Goal: Information Seeking & Learning: Learn about a topic

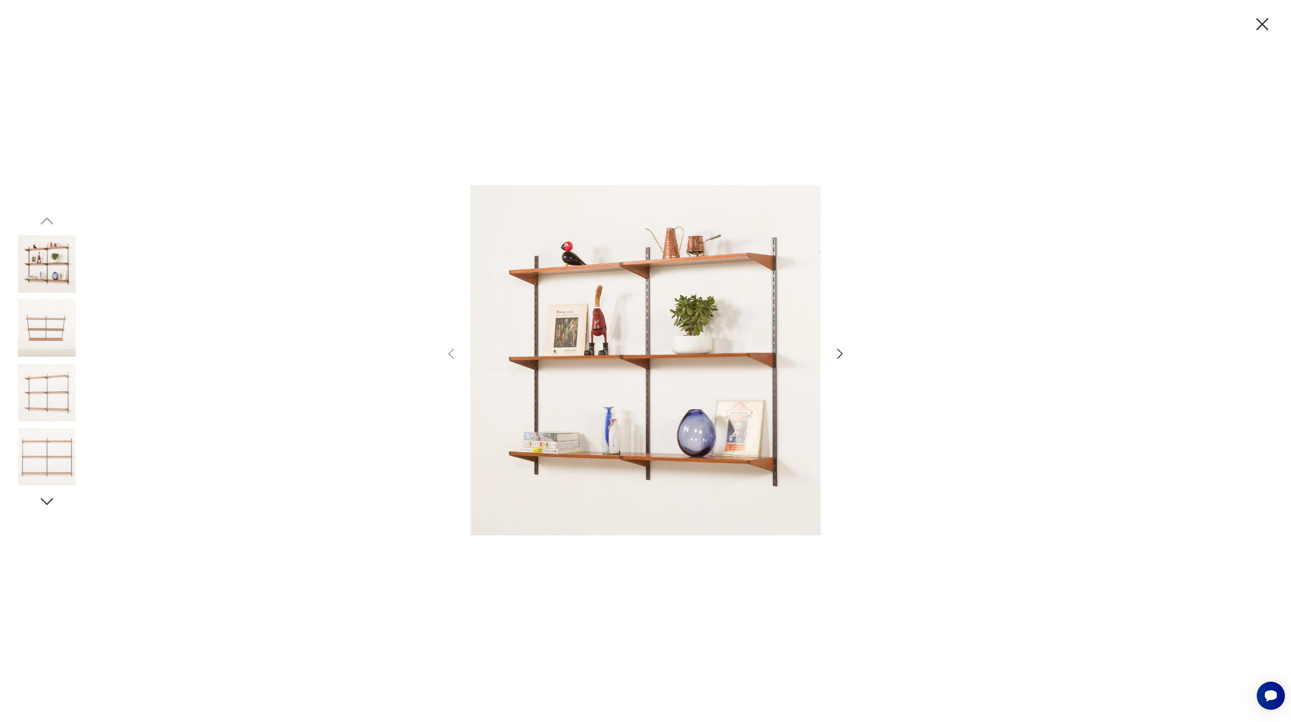
click at [846, 371] on div at bounding box center [645, 361] width 403 height 506
click at [836, 362] on div at bounding box center [645, 361] width 403 height 506
click at [838, 359] on icon "button" at bounding box center [840, 353] width 15 height 15
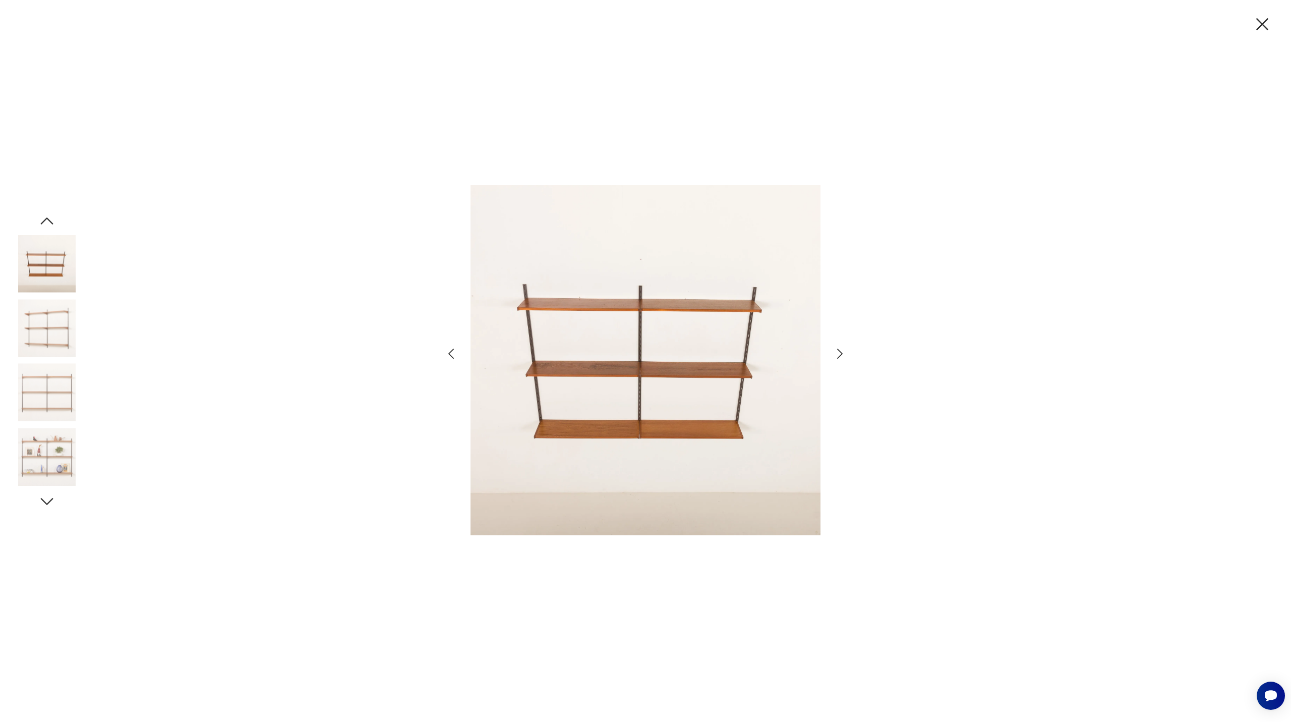
click at [838, 359] on icon "button" at bounding box center [840, 353] width 15 height 15
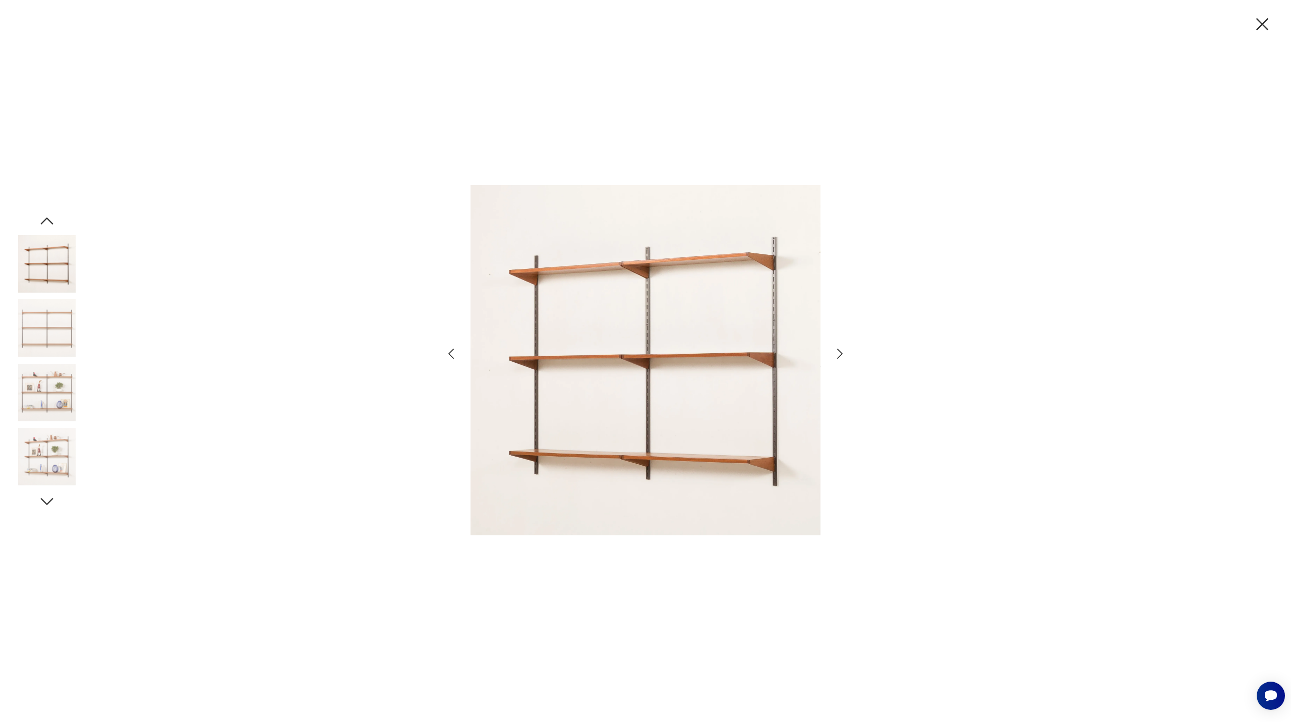
click at [838, 359] on icon "button" at bounding box center [840, 353] width 15 height 15
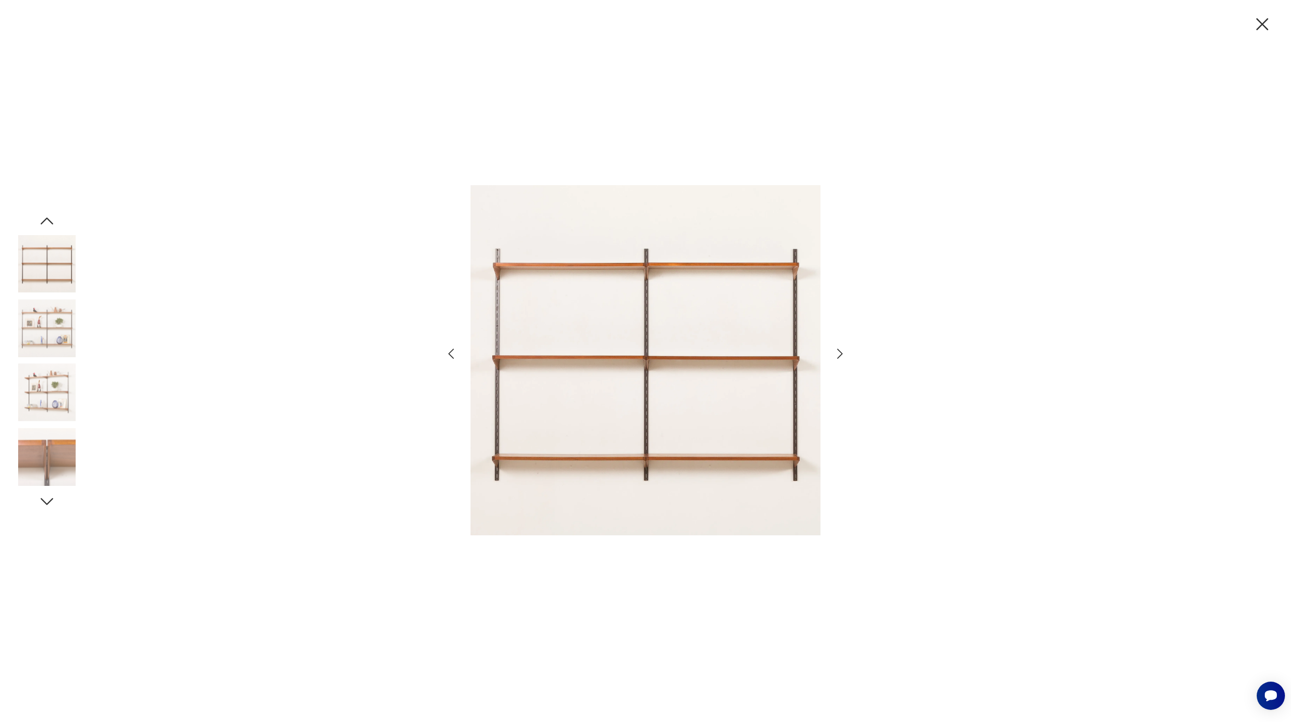
click at [1263, 27] on icon "button" at bounding box center [1262, 24] width 21 height 21
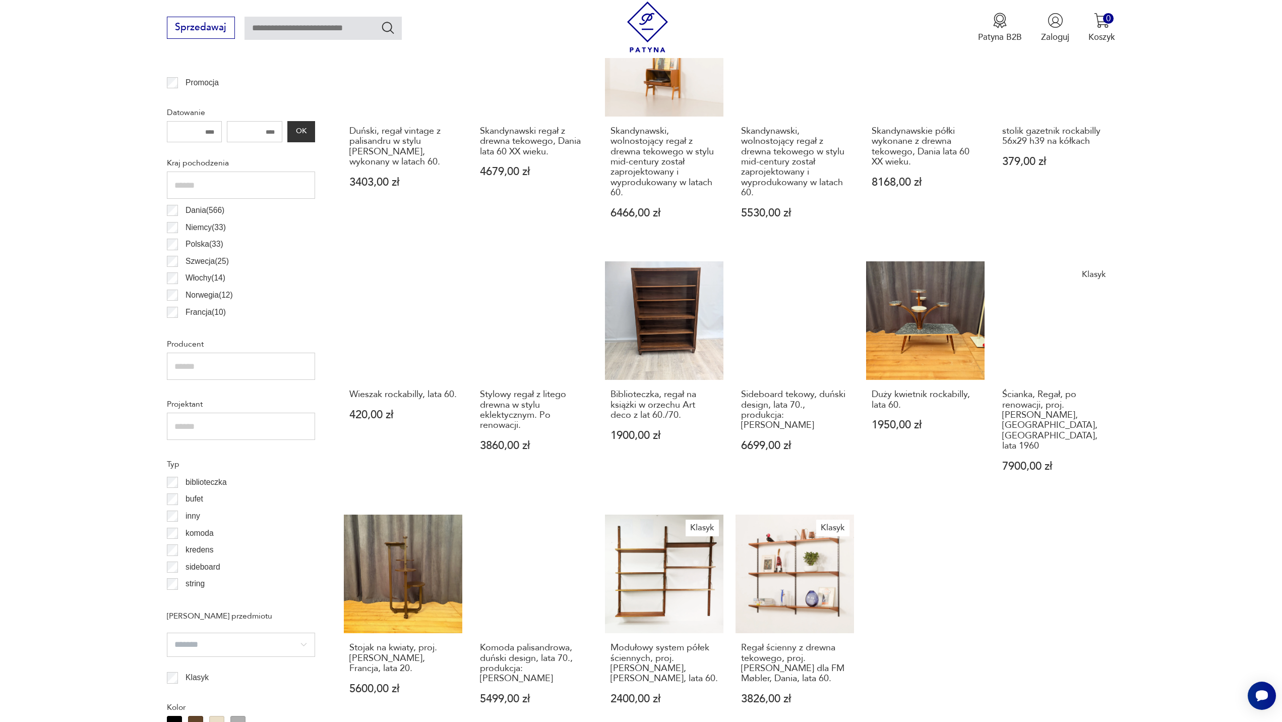
scroll to position [492, 0]
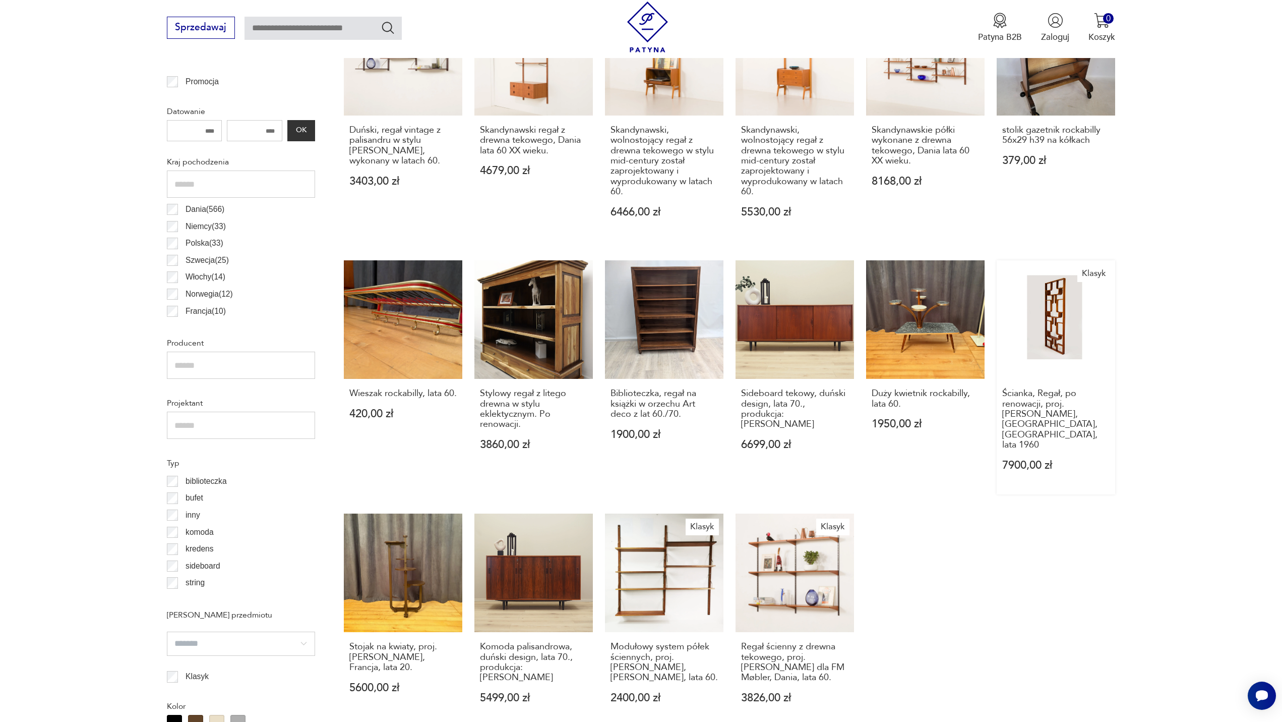
click at [1063, 327] on link "Klasyk Ścianka, Regał, po renowacji, proj. [PERSON_NAME], [GEOGRAPHIC_DATA], [G…" at bounding box center [1056, 377] width 118 height 234
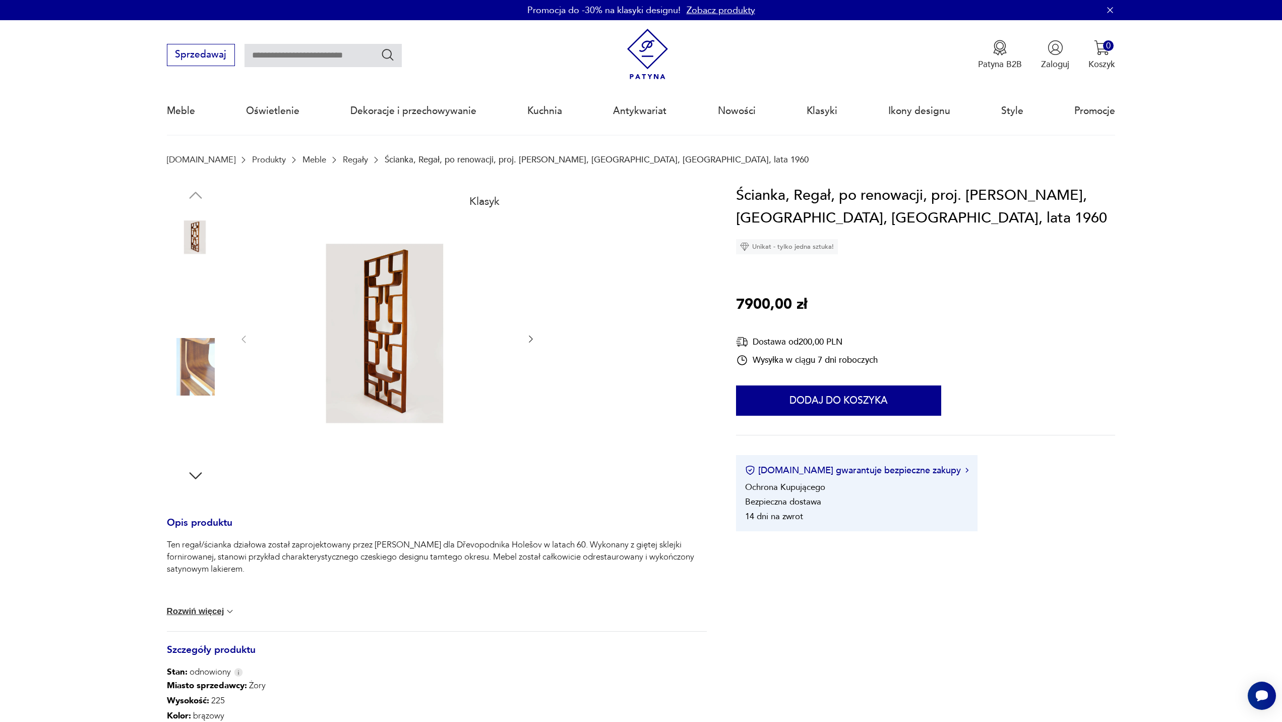
click at [205, 431] on img at bounding box center [195, 430] width 57 height 57
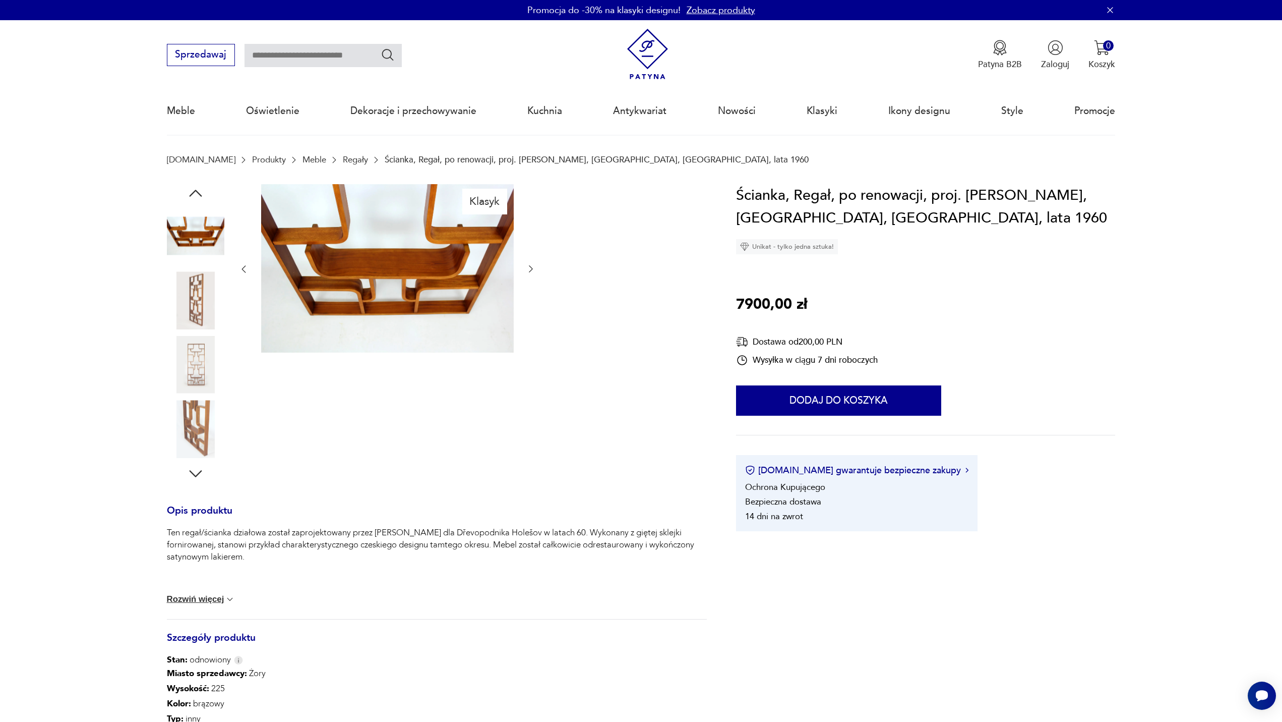
click at [209, 357] on img at bounding box center [195, 364] width 57 height 57
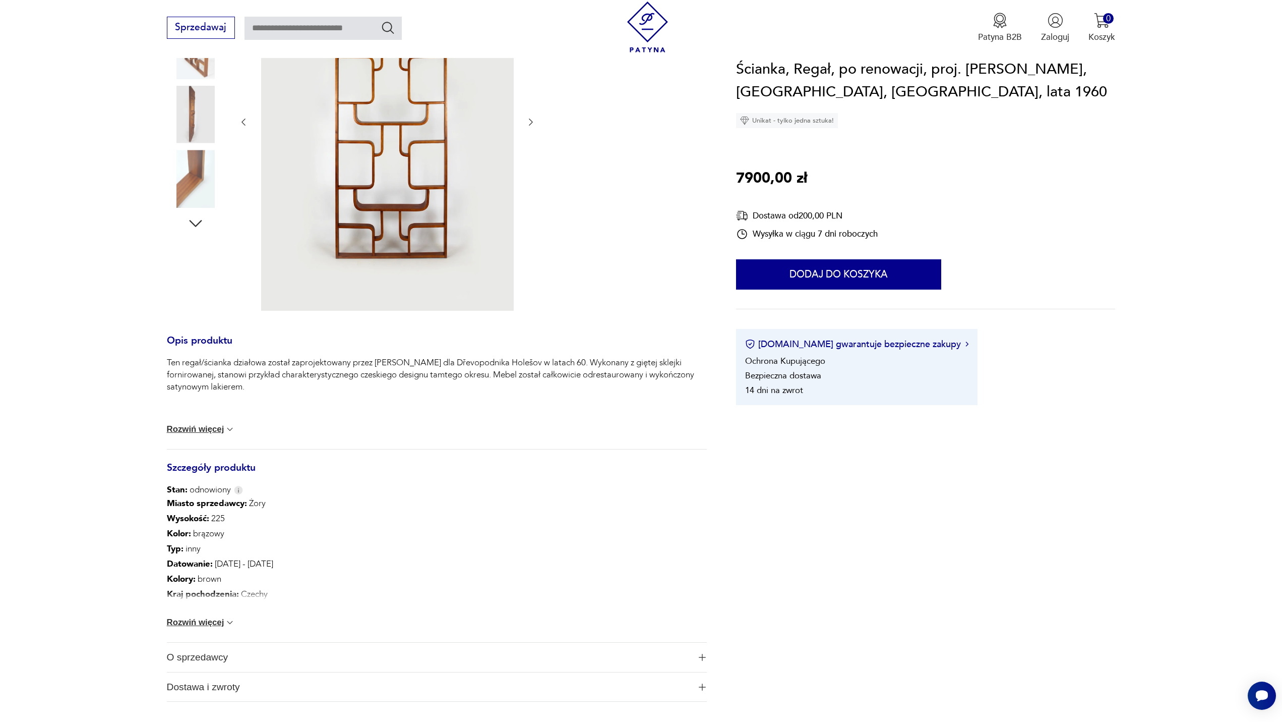
scroll to position [504, 0]
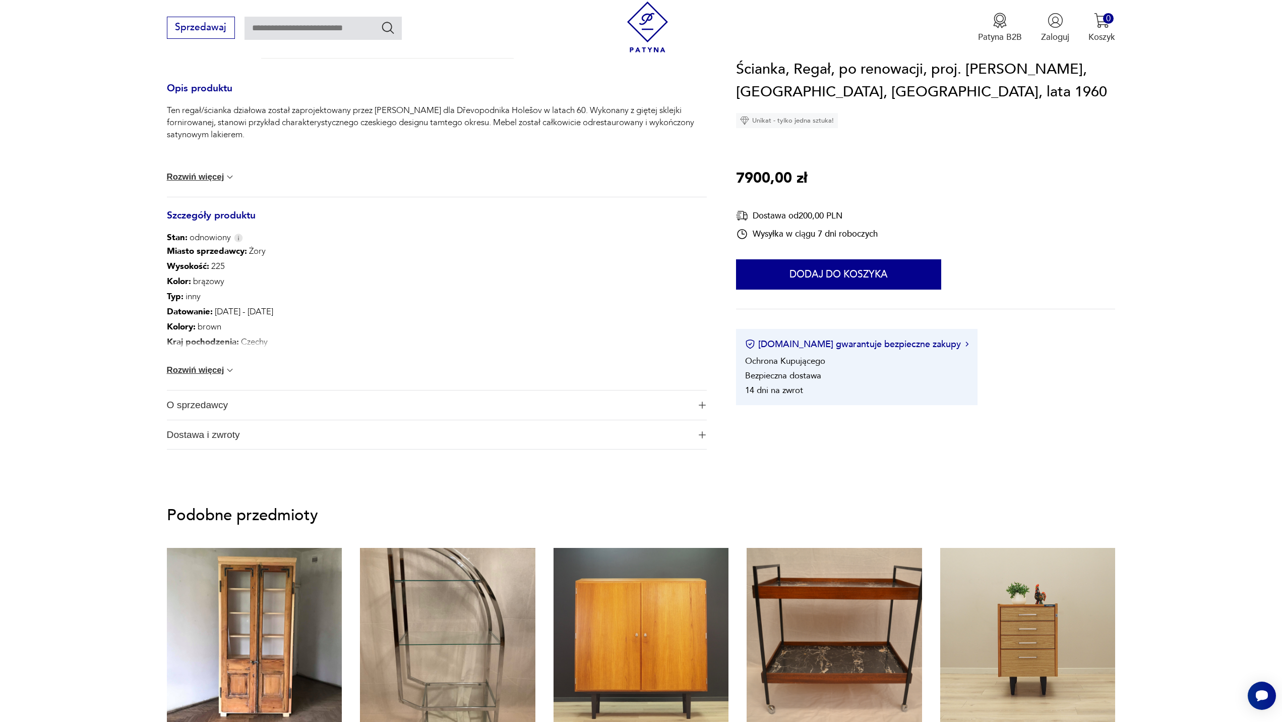
click at [203, 370] on button "Rozwiń więcej" at bounding box center [201, 370] width 69 height 10
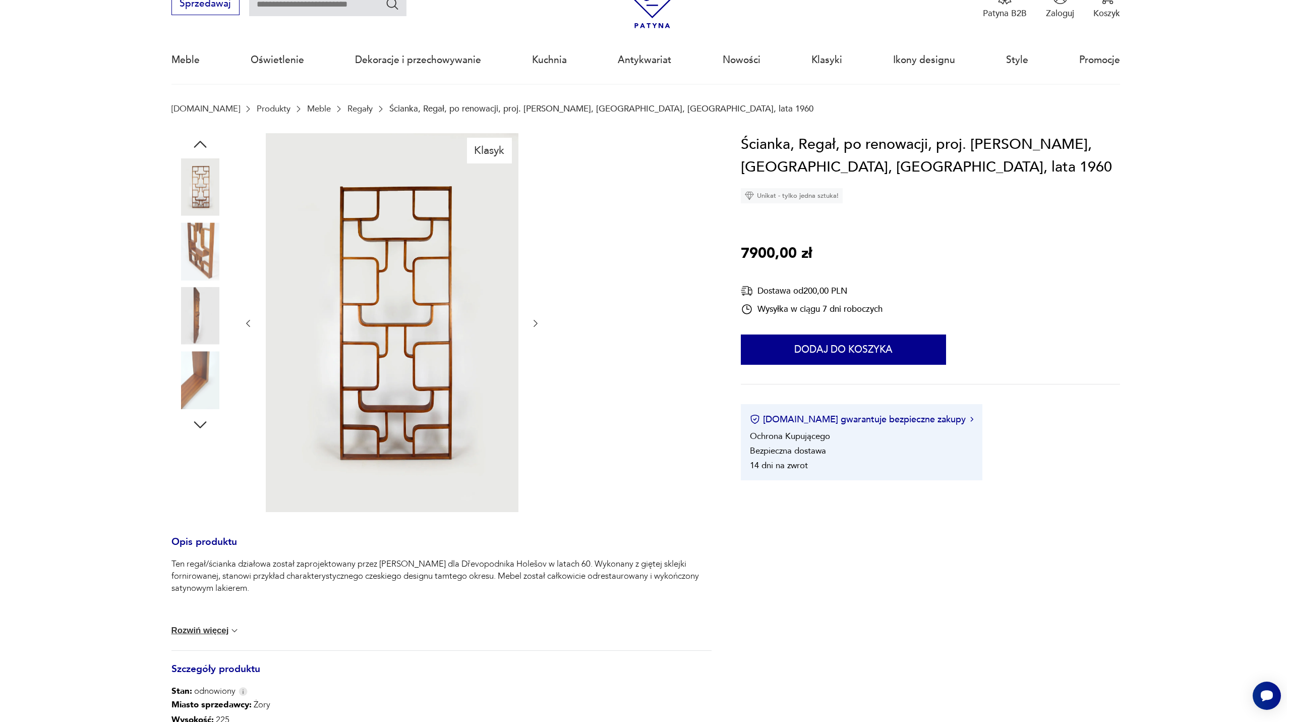
scroll to position [50, 0]
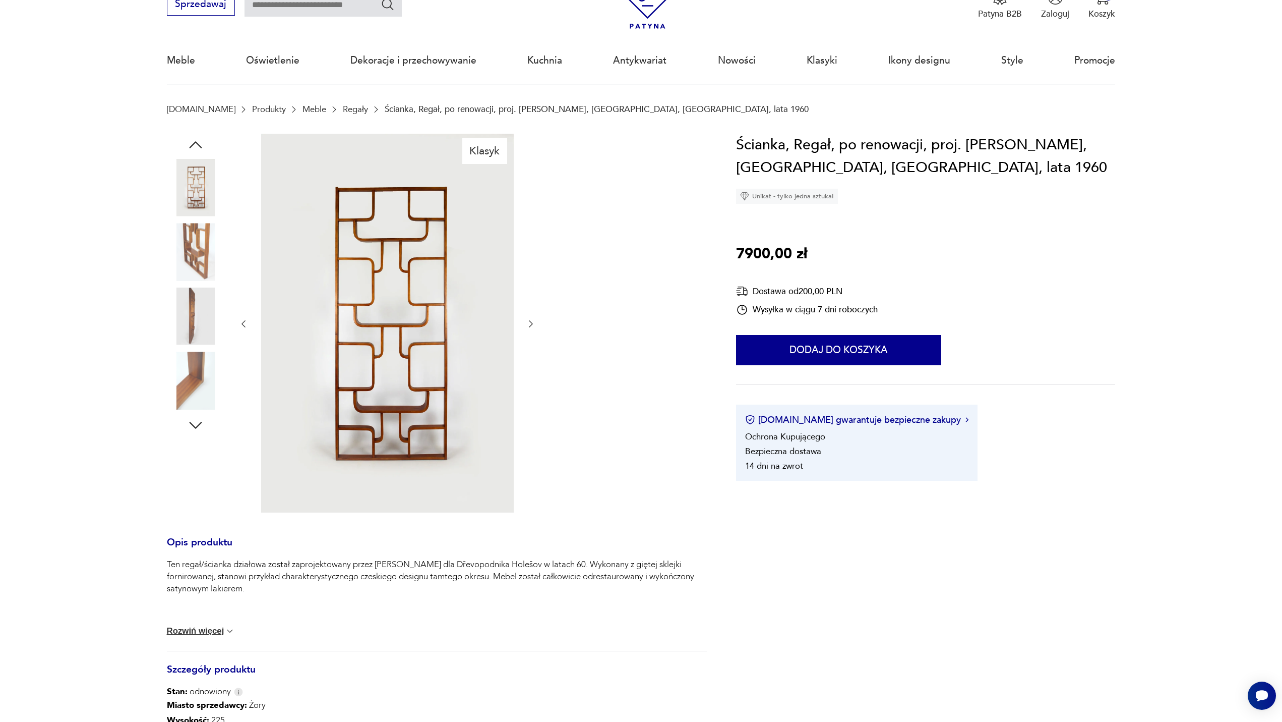
click at [444, 354] on img at bounding box center [387, 323] width 253 height 379
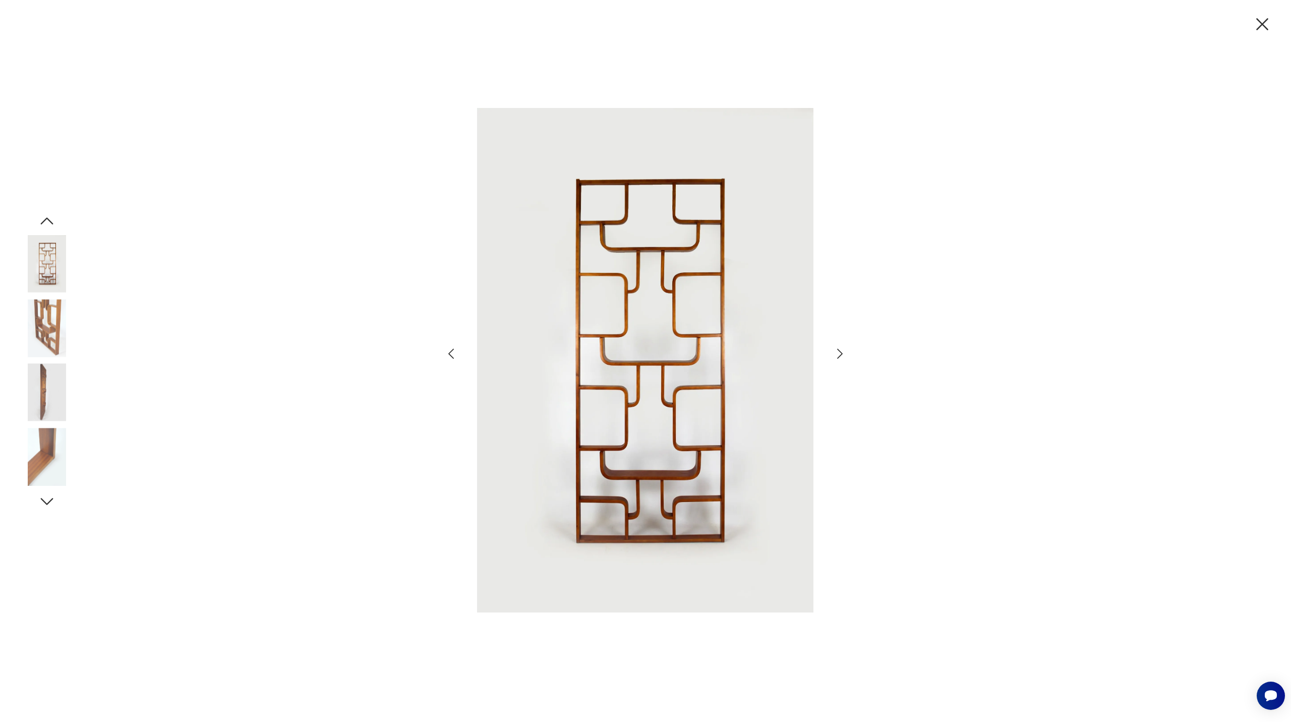
click at [845, 354] on icon "button" at bounding box center [840, 353] width 15 height 15
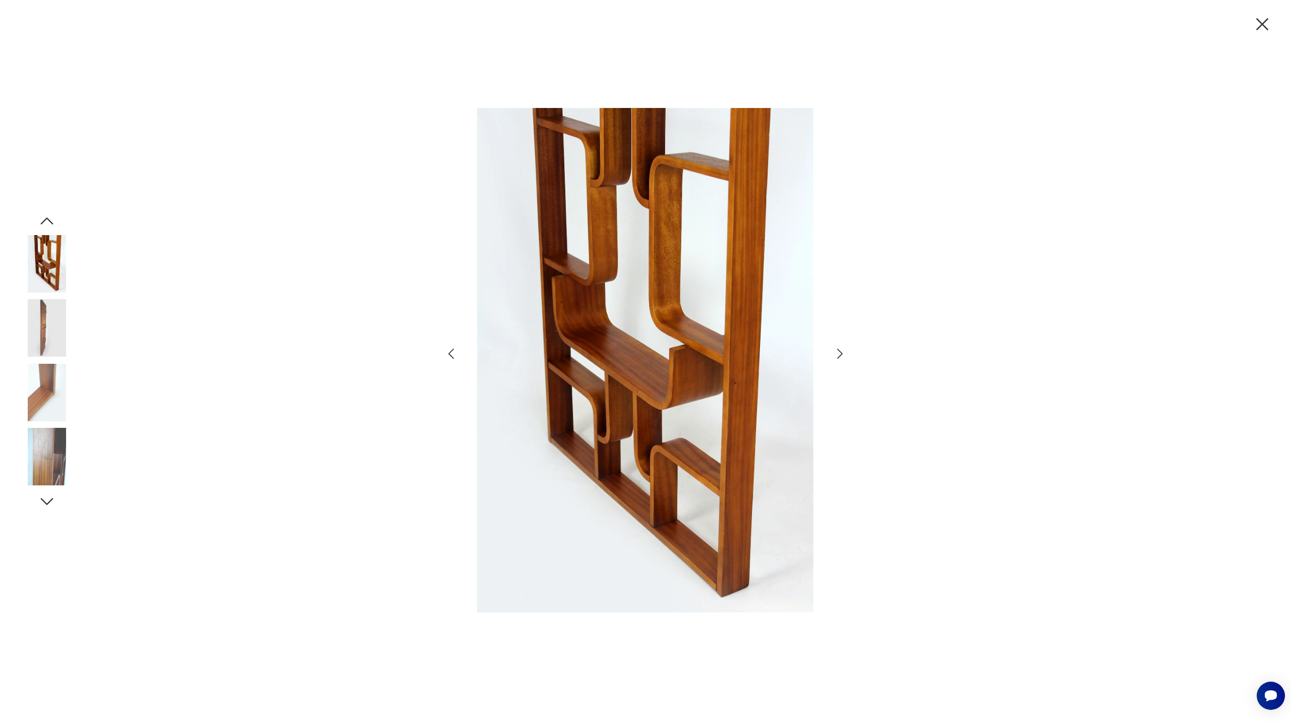
click at [845, 354] on icon "button" at bounding box center [840, 353] width 15 height 15
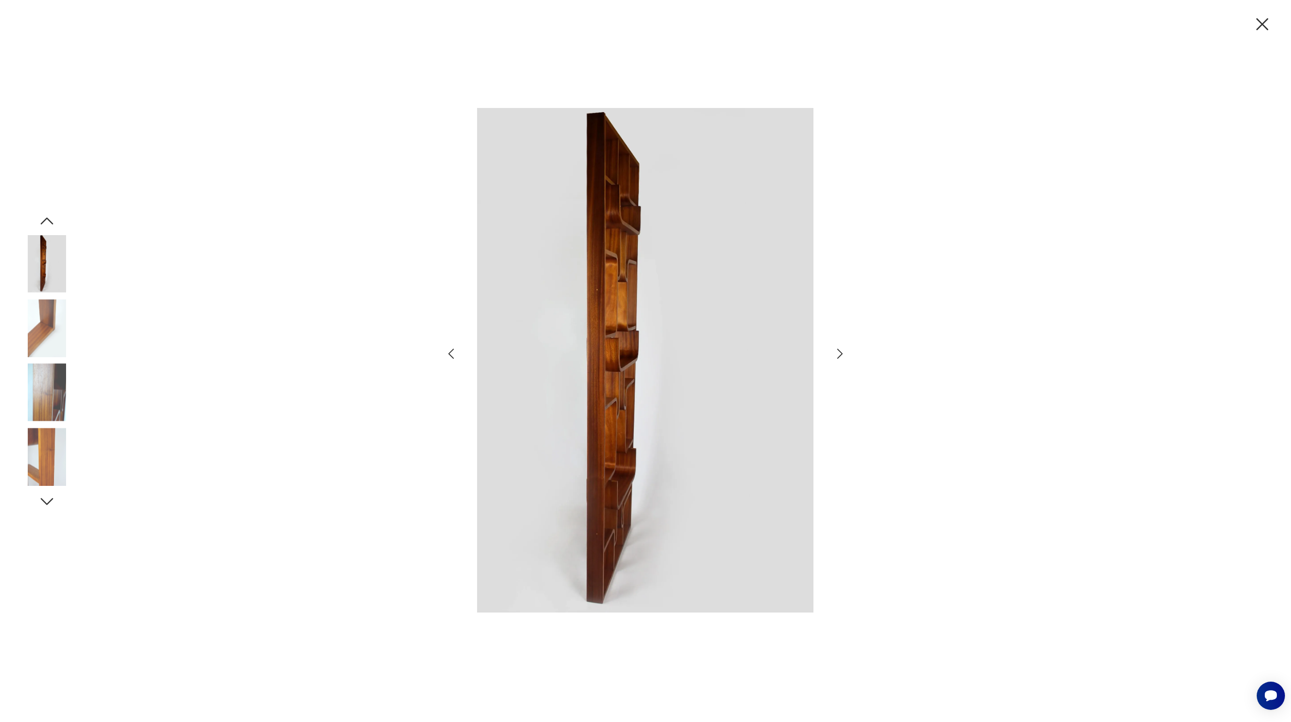
click at [845, 354] on icon "button" at bounding box center [840, 353] width 15 height 15
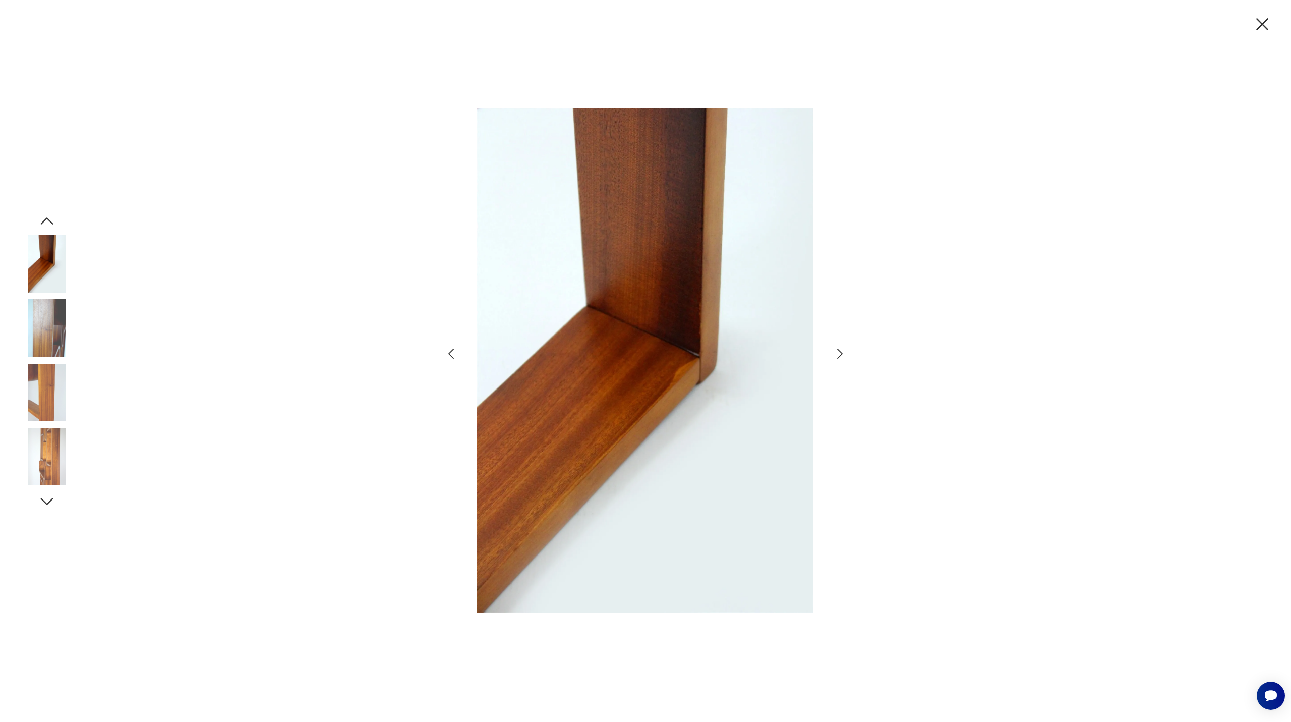
click at [845, 354] on icon "button" at bounding box center [840, 353] width 15 height 15
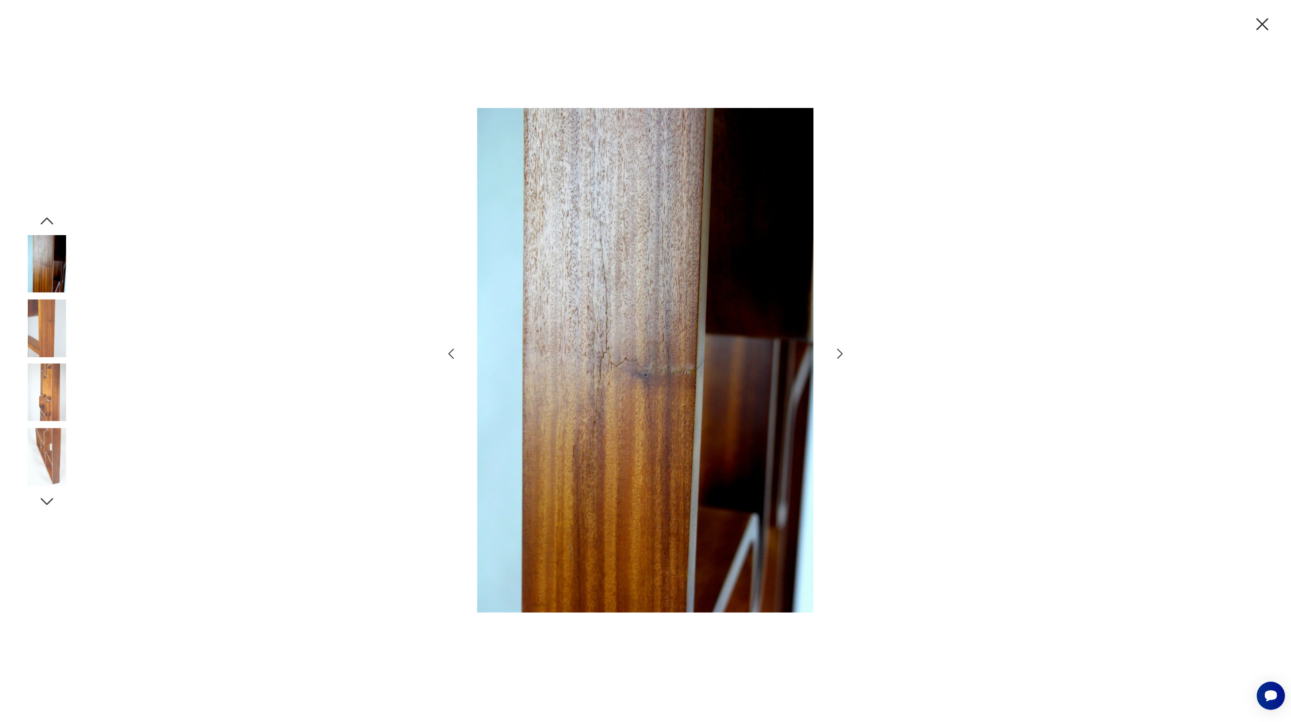
click at [845, 354] on icon "button" at bounding box center [840, 353] width 15 height 15
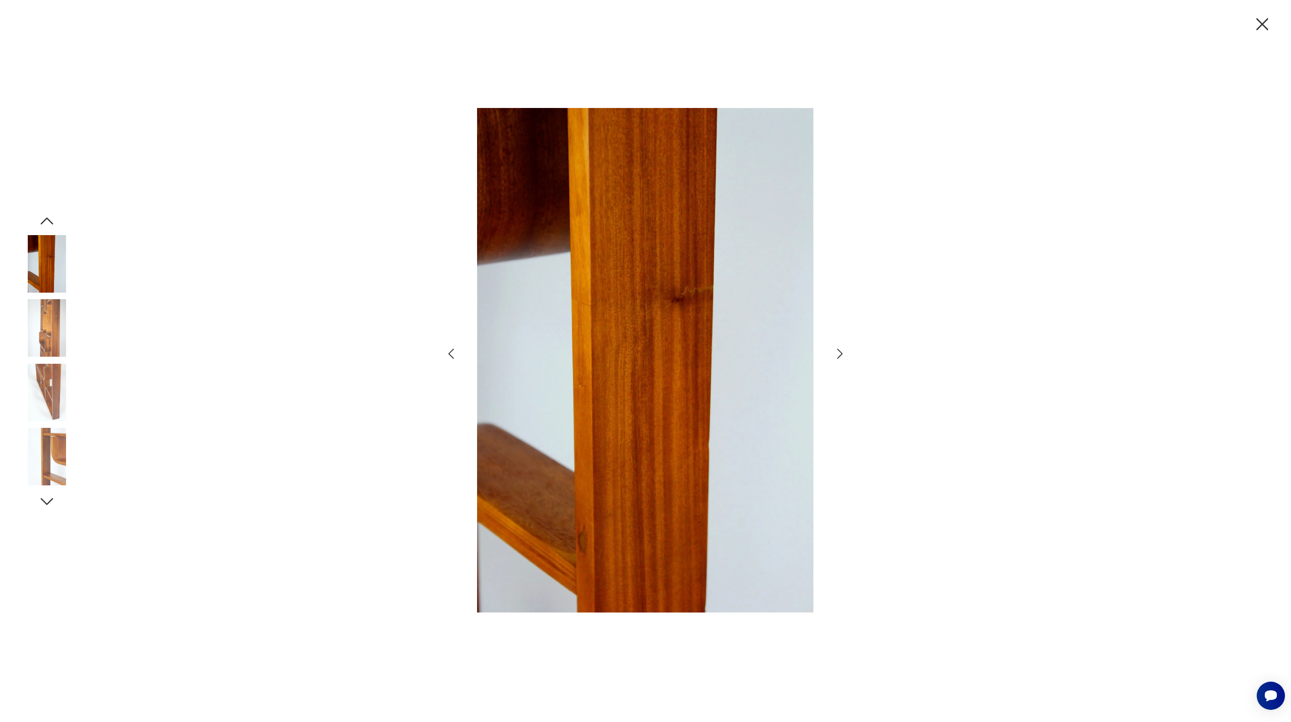
click at [845, 354] on icon "button" at bounding box center [840, 353] width 15 height 15
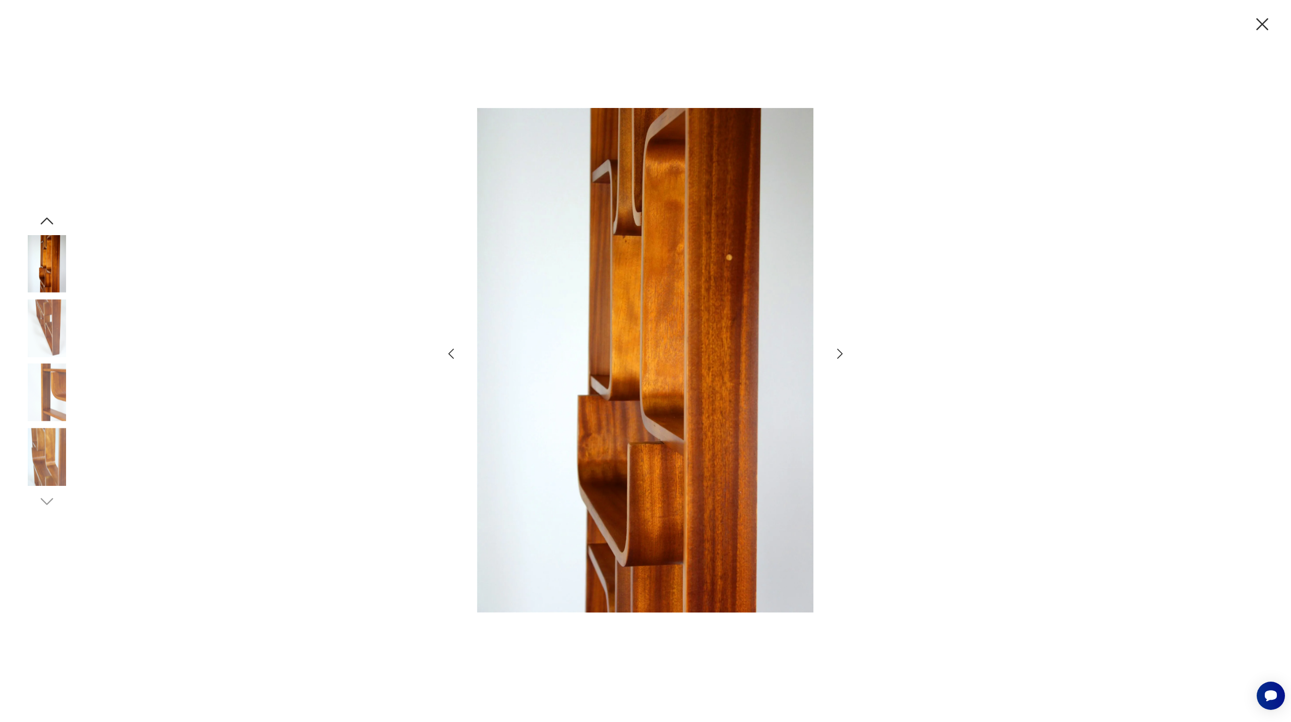
click at [845, 354] on icon "button" at bounding box center [840, 353] width 15 height 15
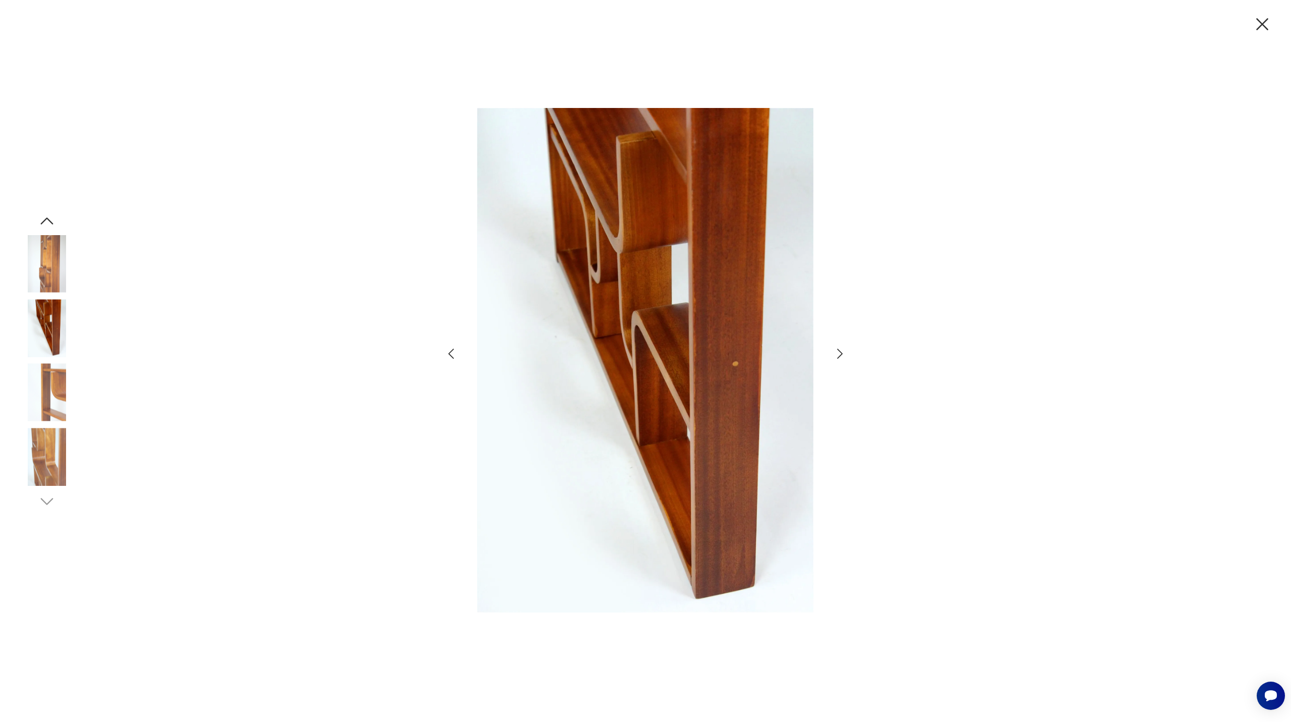
click at [845, 354] on icon "button" at bounding box center [840, 353] width 15 height 15
